Goal: Information Seeking & Learning: Learn about a topic

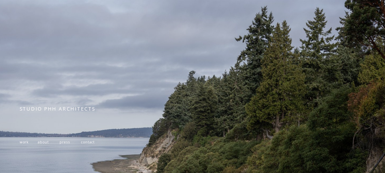
click at [44, 143] on span "about" at bounding box center [43, 142] width 11 height 5
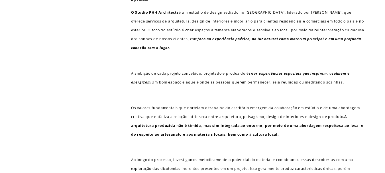
scroll to position [57, 0]
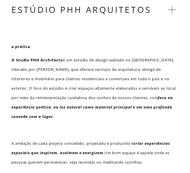
drag, startPoint x: 13, startPoint y: 107, endPoint x: 87, endPoint y: 120, distance: 75.8
click at [87, 120] on p "O Studio PHH Architects é um estúdio de design sediado no [GEOGRAPHIC_DATA], li…" at bounding box center [94, 88] width 167 height 66
click at [21, 108] on font "foco na experiência poética, na luz natural como material principal e em uma pr…" at bounding box center [92, 107] width 163 height 24
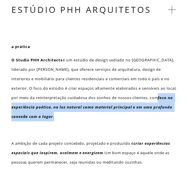
drag, startPoint x: 11, startPoint y: 108, endPoint x: 74, endPoint y: 118, distance: 63.8
copy p "foco na experiência poética, na luz natural como material principal e em uma pr…"
